Goal: Understand process/instructions: Learn how to perform a task or action

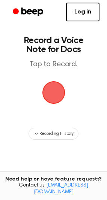
click at [57, 88] on span "button" at bounding box center [54, 93] width 42 height 42
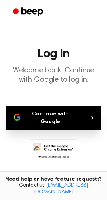
click at [90, 116] on icon "button" at bounding box center [91, 118] width 4 height 4
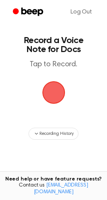
click at [49, 96] on span "button" at bounding box center [53, 92] width 27 height 27
